Goal: Task Accomplishment & Management: Use online tool/utility

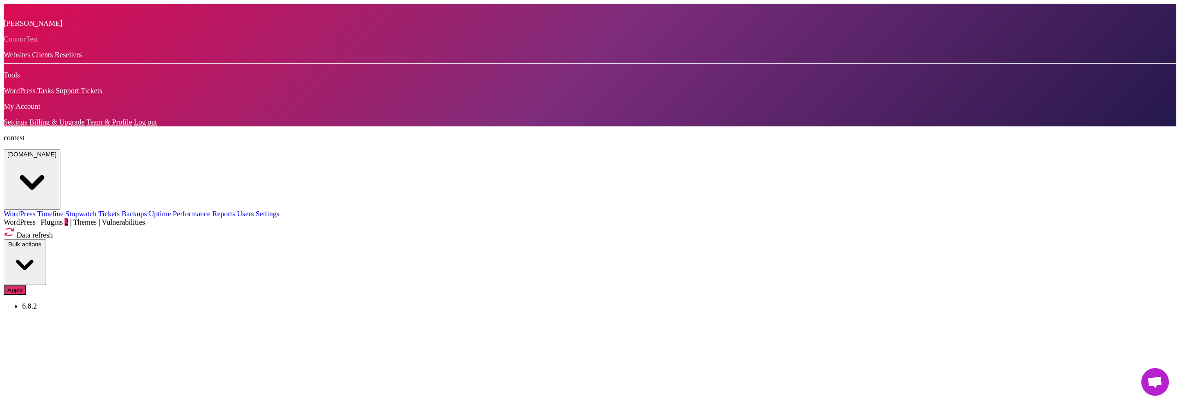
click at [68, 218] on span "Plugins 2" at bounding box center [55, 222] width 28 height 8
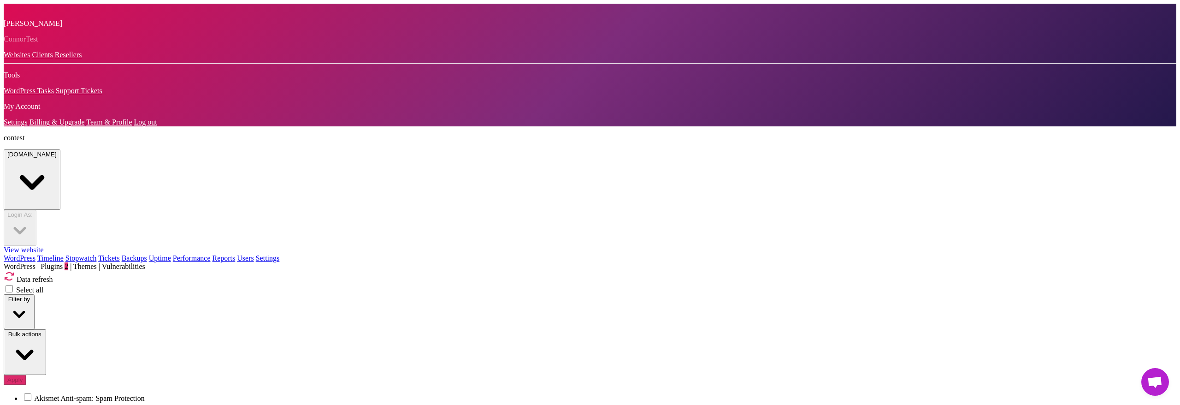
click at [68, 262] on span "Plugins 2" at bounding box center [55, 266] width 28 height 8
click at [46, 329] on button "Bulk actions" at bounding box center [25, 352] width 42 height 46
click at [879, 294] on div "Filter by Bulk actions Update Activate Deactivate Delete Apply" at bounding box center [590, 343] width 1172 height 99
click at [46, 329] on button "Bulk actions" at bounding box center [25, 352] width 42 height 46
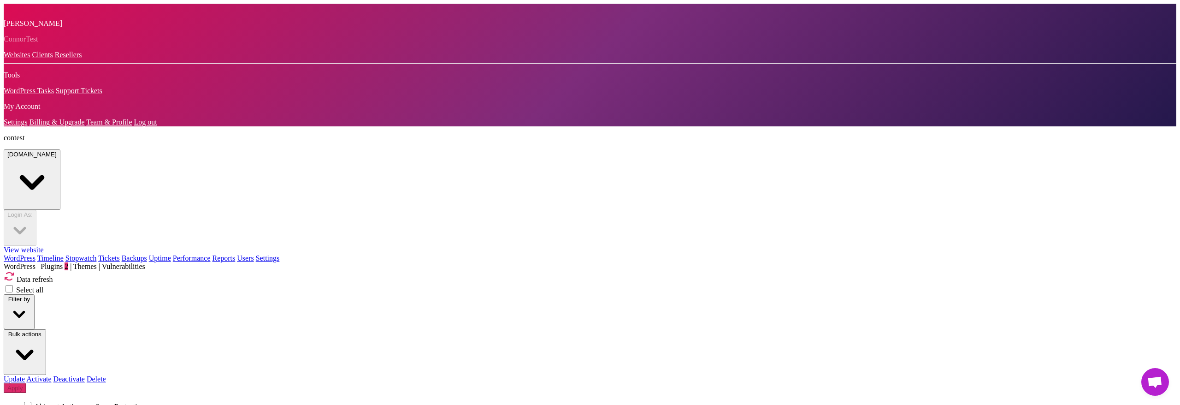
drag, startPoint x: 1065, startPoint y: 141, endPoint x: 1088, endPoint y: 130, distance: 24.9
click at [25, 375] on link "Update" at bounding box center [14, 379] width 21 height 8
click at [26, 398] on button "Apply" at bounding box center [15, 403] width 23 height 10
click at [64, 254] on link "Timeline" at bounding box center [50, 258] width 26 height 8
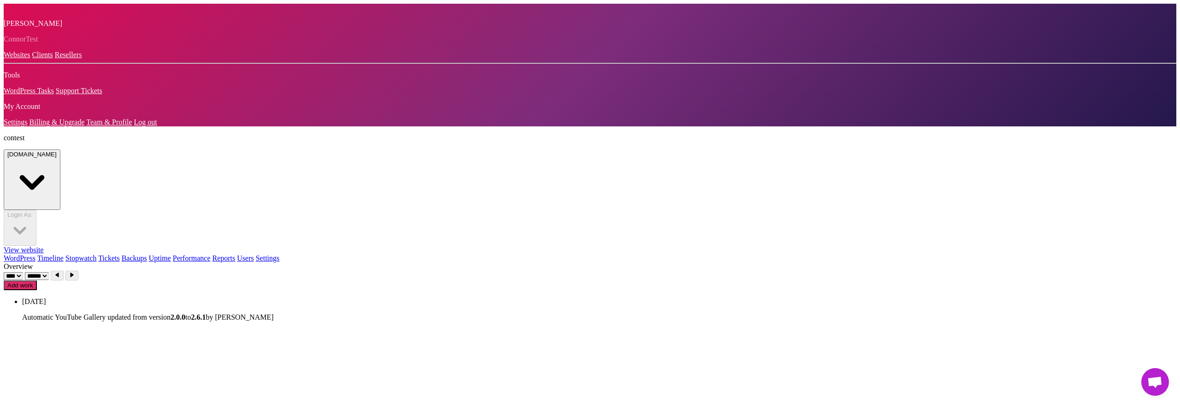
click at [35, 254] on link "WordPress" at bounding box center [20, 258] width 32 height 8
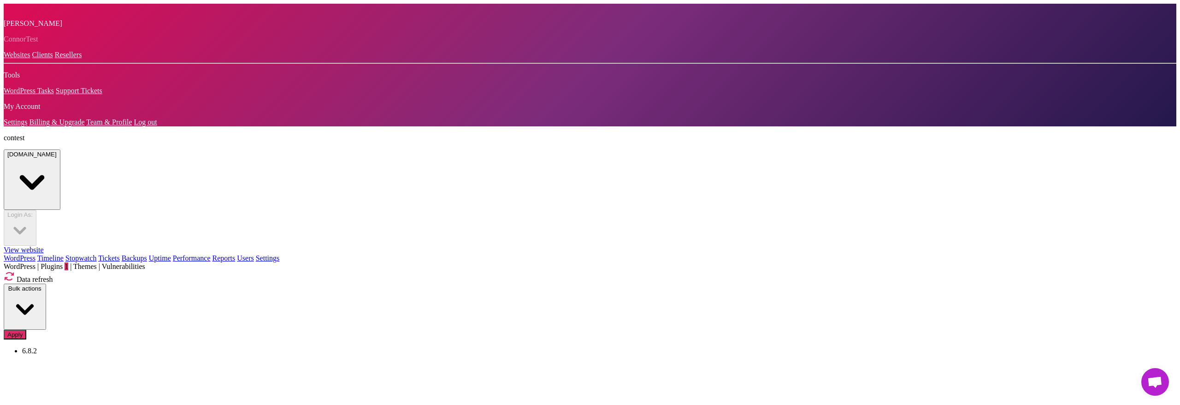
click at [68, 262] on span "Plugins 1" at bounding box center [55, 266] width 28 height 8
click at [68, 262] on span "Plugins 2" at bounding box center [55, 266] width 28 height 8
